Goal: Transaction & Acquisition: Purchase product/service

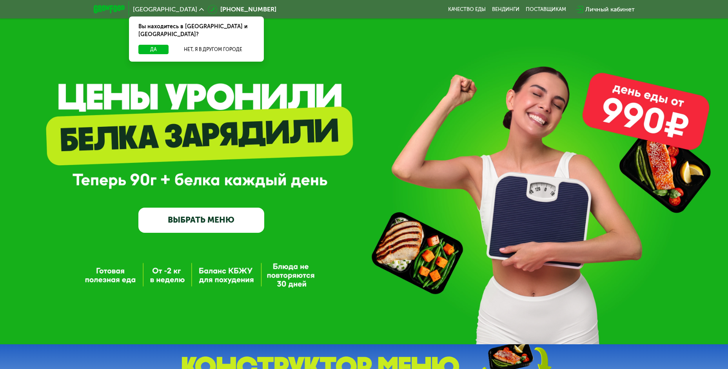
click at [208, 221] on link "ВЫБРАТЬ МЕНЮ" at bounding box center [201, 219] width 126 height 25
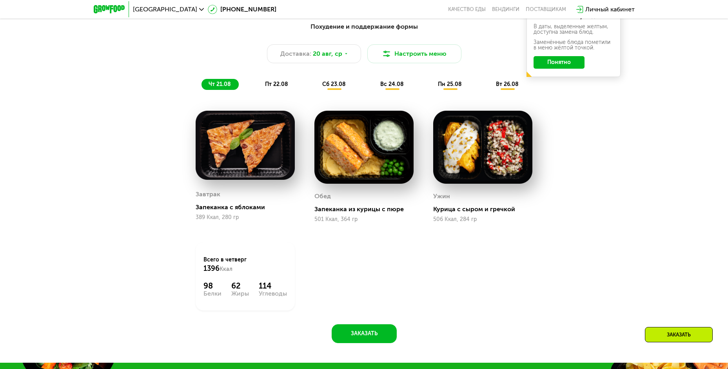
scroll to position [454, 0]
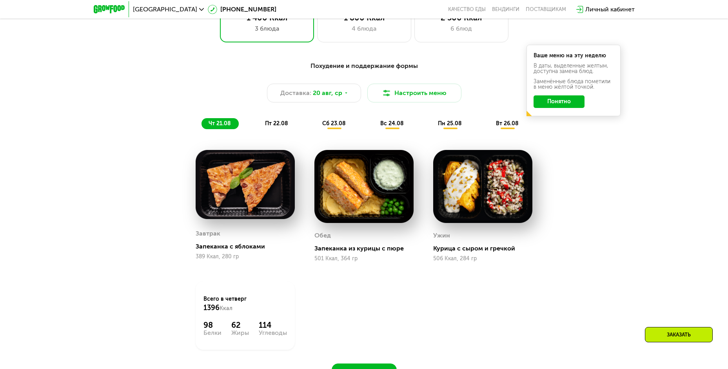
click at [572, 102] on button "Понятно" at bounding box center [559, 101] width 51 height 13
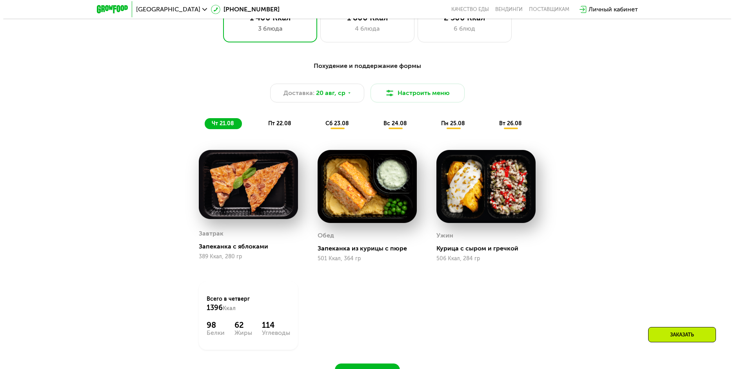
scroll to position [414, 0]
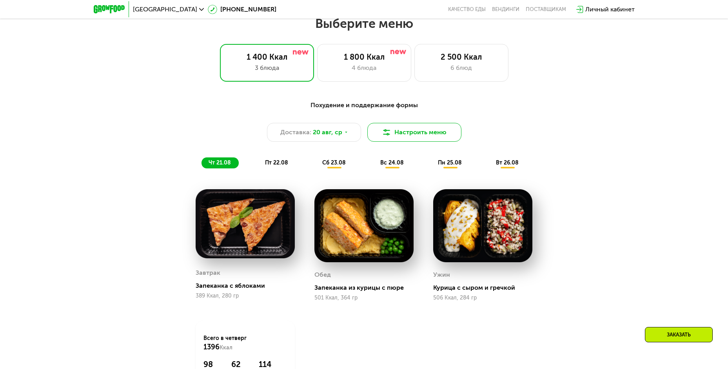
click at [414, 139] on button "Настроить меню" at bounding box center [414, 132] width 94 height 19
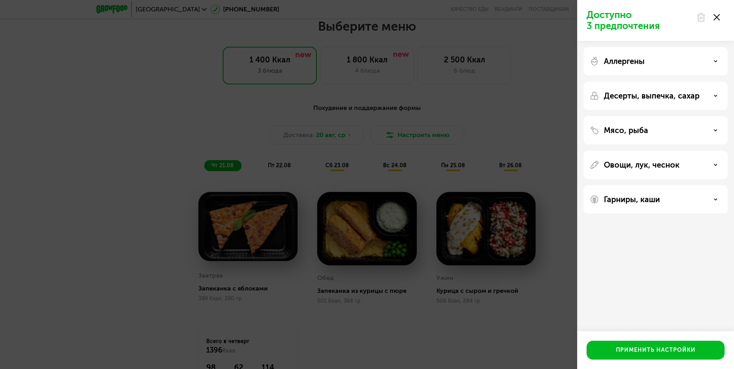
click at [617, 61] on p "Аллергены" at bounding box center [624, 60] width 41 height 9
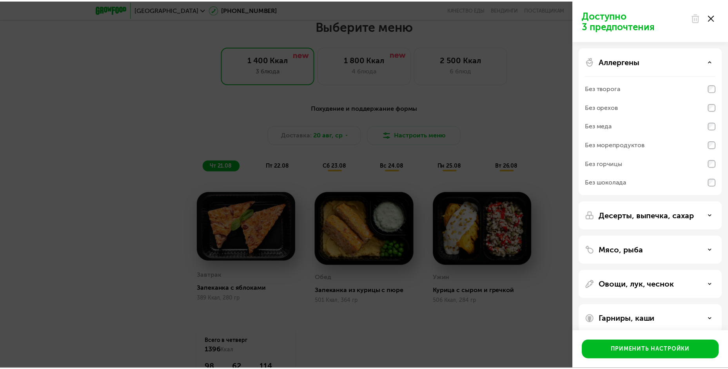
scroll to position [10, 0]
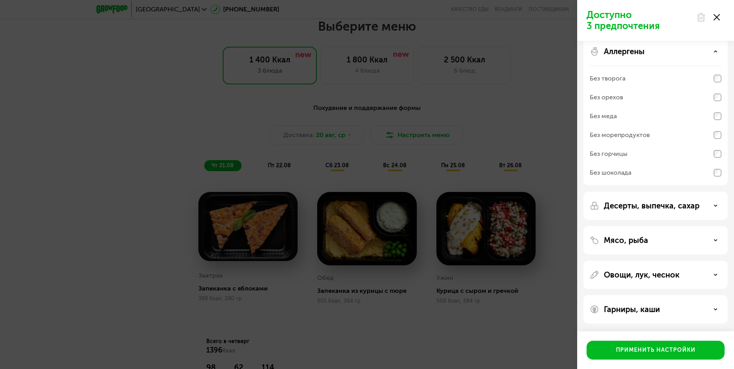
click at [649, 226] on div "Десерты, выпечка, сахар" at bounding box center [655, 240] width 144 height 28
click at [648, 208] on p "Десерты, выпечка, сахар" at bounding box center [652, 205] width 96 height 9
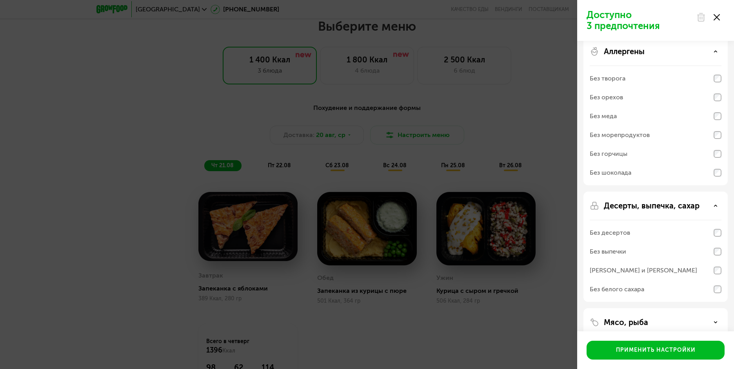
click at [648, 208] on p "Десерты, выпечка, сахар" at bounding box center [652, 205] width 96 height 9
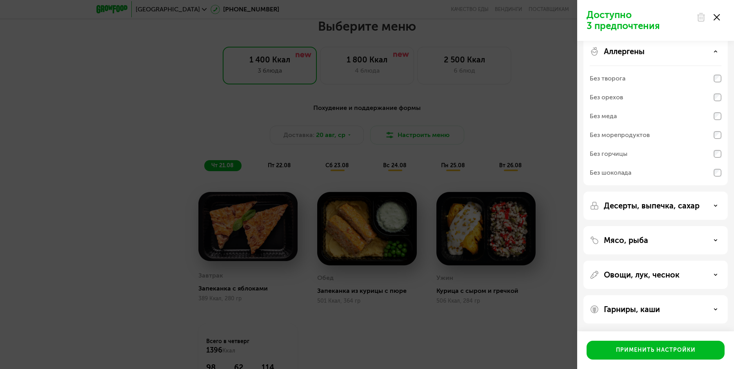
click at [720, 19] on div at bounding box center [708, 17] width 33 height 16
click at [718, 17] on icon at bounding box center [717, 17] width 6 height 6
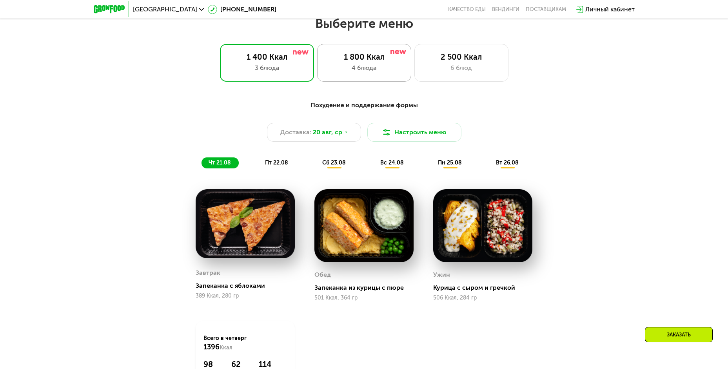
click at [366, 69] on div "4 блюда" at bounding box center [364, 67] width 78 height 9
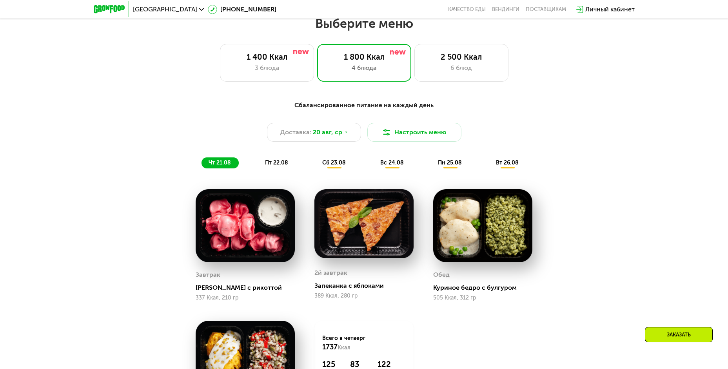
scroll to position [532, 0]
